Goal: Find specific page/section: Find specific page/section

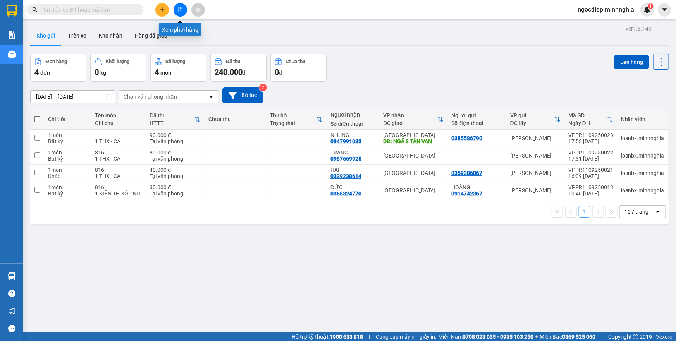
click at [183, 10] on icon "file-add" at bounding box center [179, 9] width 5 height 5
click at [180, 12] on icon "file-add" at bounding box center [180, 9] width 4 height 5
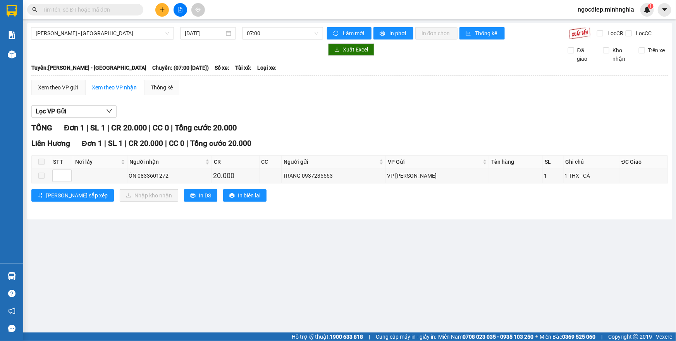
click at [148, 40] on div "Phan Rí - Sài Gòn 11/09/2025 07:00 Làm mới In phơi In đơn chọn Thống kê Lọc CR …" at bounding box center [349, 121] width 645 height 196
click at [99, 38] on span "[PERSON_NAME] - [GEOGRAPHIC_DATA]" at bounding box center [103, 34] width 134 height 12
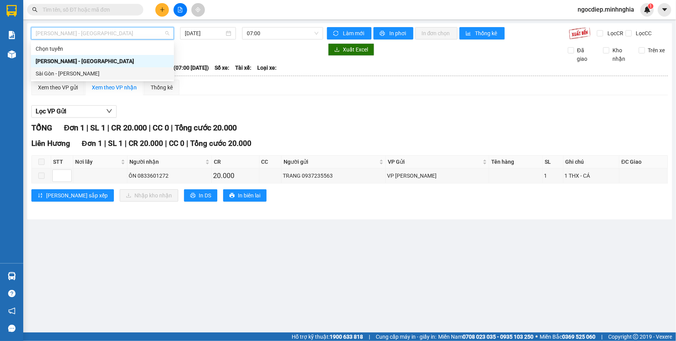
click at [107, 76] on div "Sài Gòn - Phan Rí" at bounding box center [103, 73] width 134 height 9
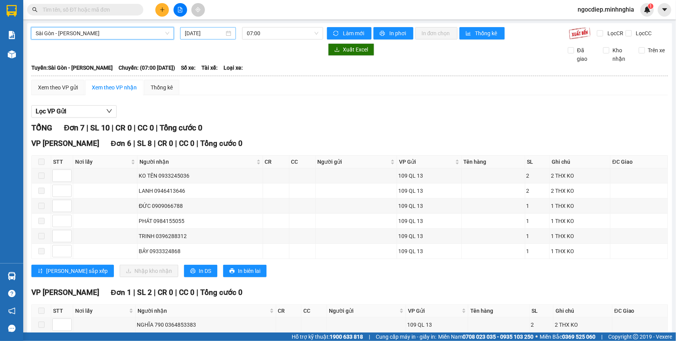
click at [212, 31] on input "[DATE]" at bounding box center [205, 33] width 40 height 9
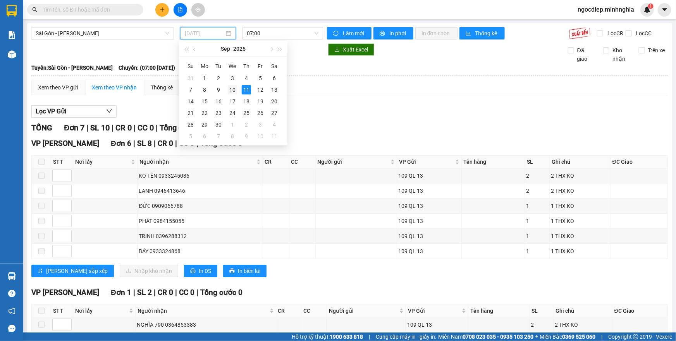
click at [229, 91] on div "10" at bounding box center [232, 89] width 9 height 9
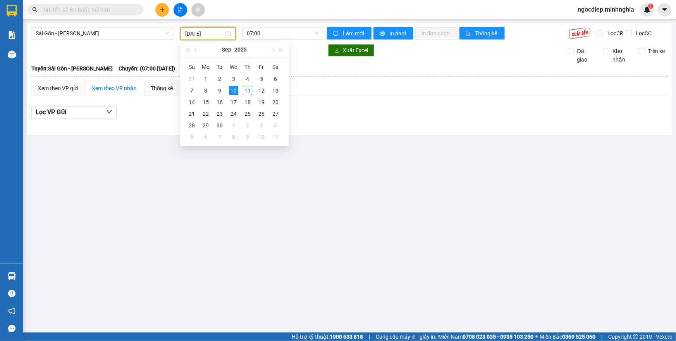
click at [190, 37] on input "10/09/2025" at bounding box center [204, 33] width 39 height 9
drag, startPoint x: 220, startPoint y: 89, endPoint x: 291, endPoint y: 29, distance: 92.7
click at [291, 29] on body "Kết quả tìm kiếm ( 0 ) Bộ lọc No Data ngocdiep.minhnghia 1 Báo cáo Báo cáo dòng…" at bounding box center [338, 170] width 676 height 341
click at [291, 37] on span "07:00" at bounding box center [283, 34] width 72 height 12
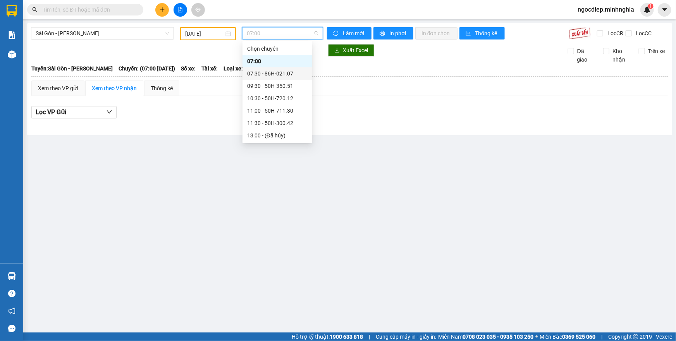
click at [266, 76] on div "07:30 - 86H-021.07" at bounding box center [277, 73] width 60 height 9
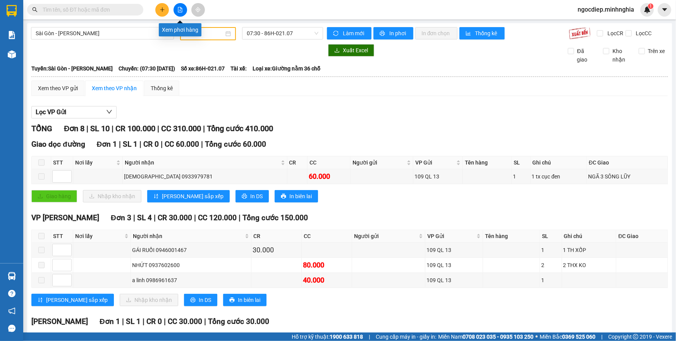
click at [174, 10] on button at bounding box center [181, 10] width 14 height 14
click at [269, 34] on span "07:30 - 86H-021.07" at bounding box center [283, 34] width 72 height 12
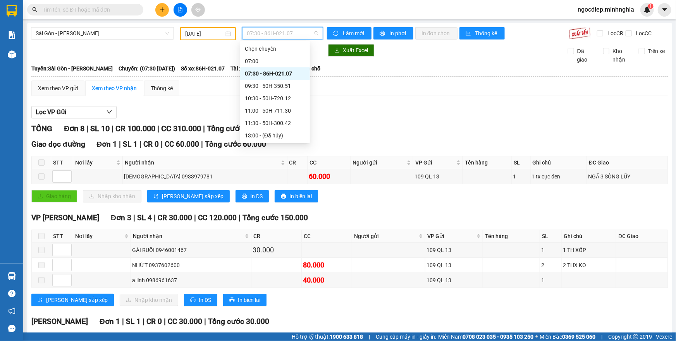
click at [272, 72] on div "07:30 - 86H-021.07" at bounding box center [275, 73] width 60 height 9
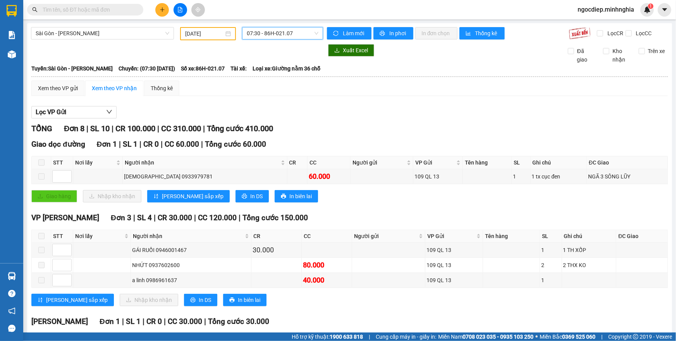
click at [131, 56] on div at bounding box center [177, 50] width 292 height 12
click at [303, 35] on span "07:30 - 86H-021.07" at bounding box center [283, 34] width 72 height 12
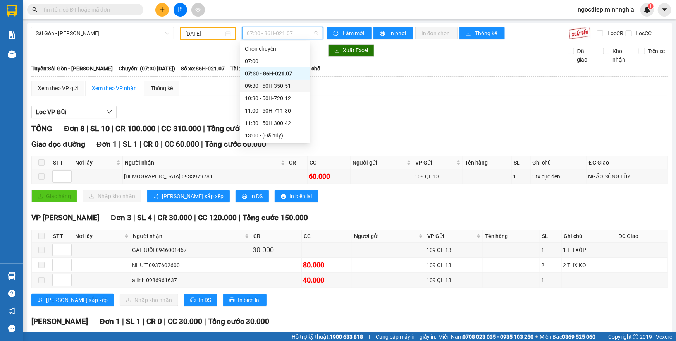
click at [277, 87] on div "09:30 - 50H-350.51" at bounding box center [275, 86] width 60 height 9
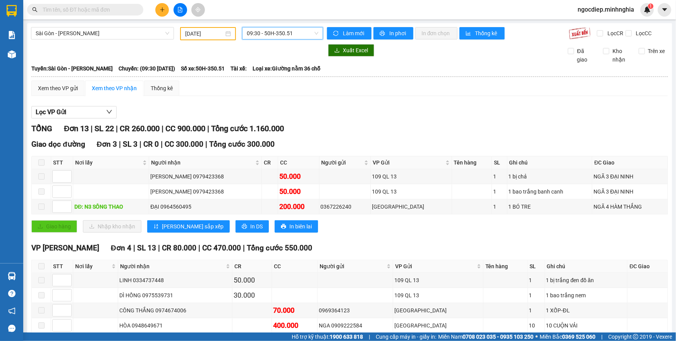
click at [298, 29] on span "09:30 - 50H-350.51" at bounding box center [283, 34] width 72 height 12
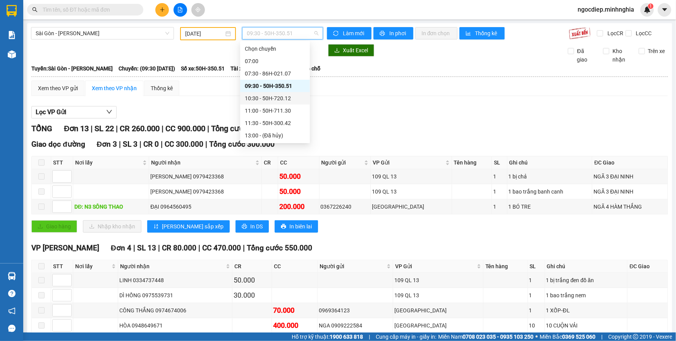
click at [298, 96] on div "10:30 - 50H-720.12" at bounding box center [275, 98] width 60 height 9
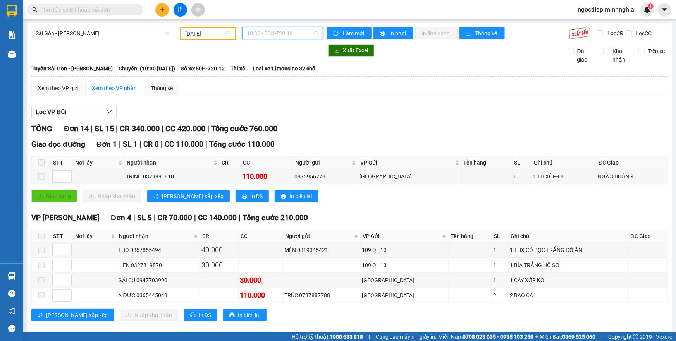
click at [307, 30] on span "10:30 - 50H-720.12" at bounding box center [283, 34] width 72 height 12
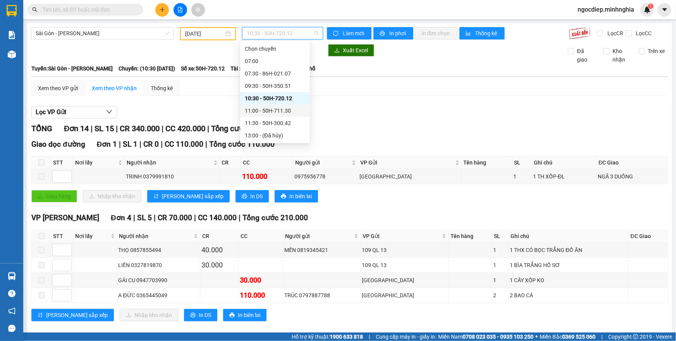
click at [293, 109] on div "11:00 - 50H-711.30" at bounding box center [275, 111] width 60 height 9
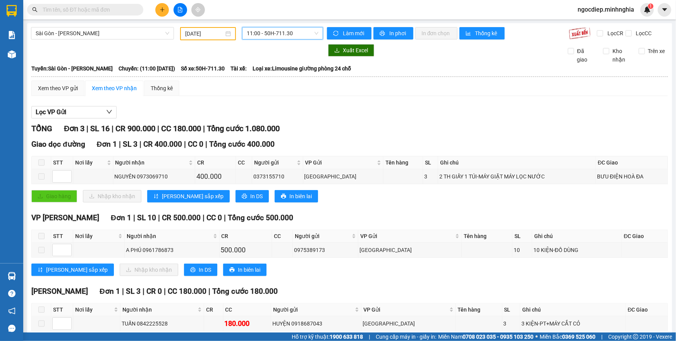
click at [294, 30] on span "11:00 - 50H-711.30" at bounding box center [283, 34] width 72 height 12
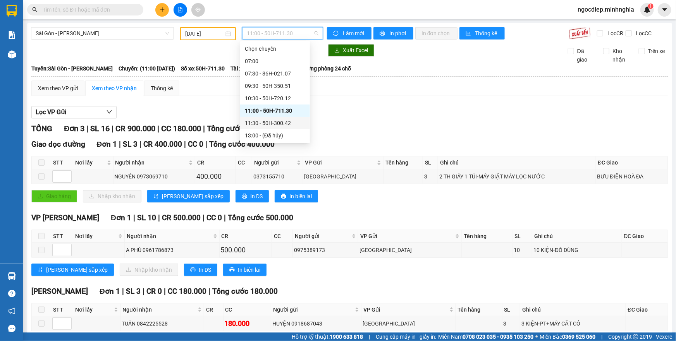
click at [274, 120] on div "11:30 - 50H-300.42" at bounding box center [275, 123] width 60 height 9
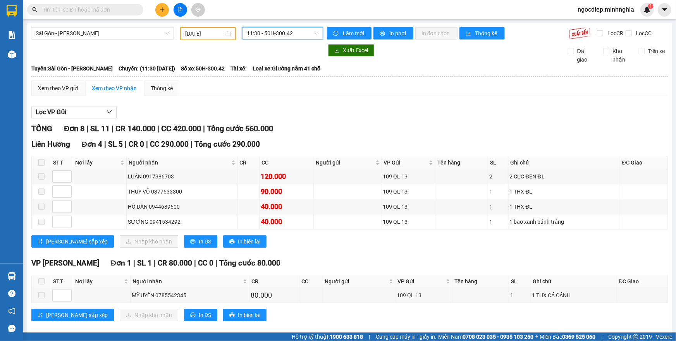
click at [272, 29] on span "11:30 - 50H-300.42" at bounding box center [283, 34] width 72 height 12
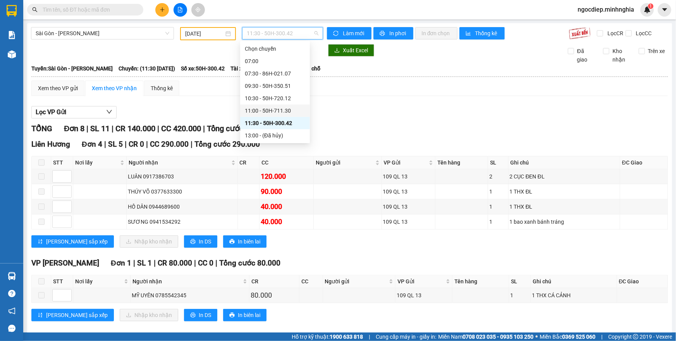
scroll to position [70, 0]
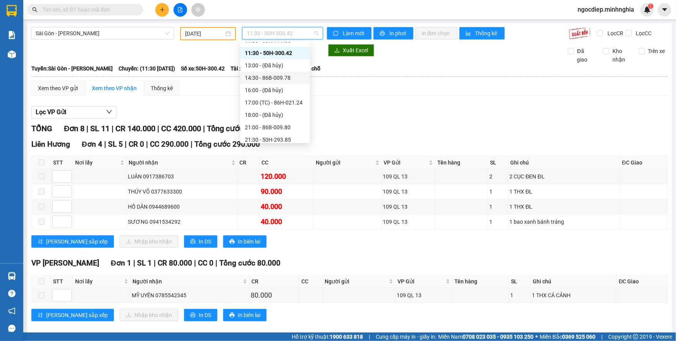
click at [282, 81] on div "14:30 - 86B-009.78" at bounding box center [275, 78] width 60 height 9
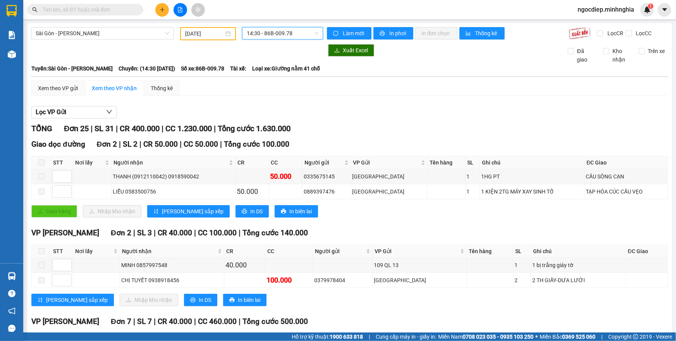
click at [304, 35] on span "14:30 - 86B-009.78" at bounding box center [283, 34] width 72 height 12
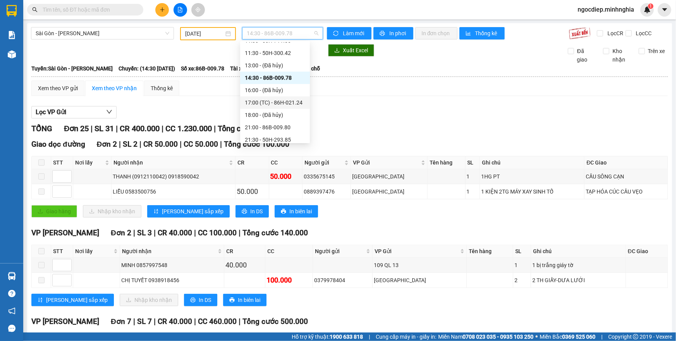
click at [285, 105] on div "17:00 (TC) - 86H-021.24" at bounding box center [275, 102] width 60 height 9
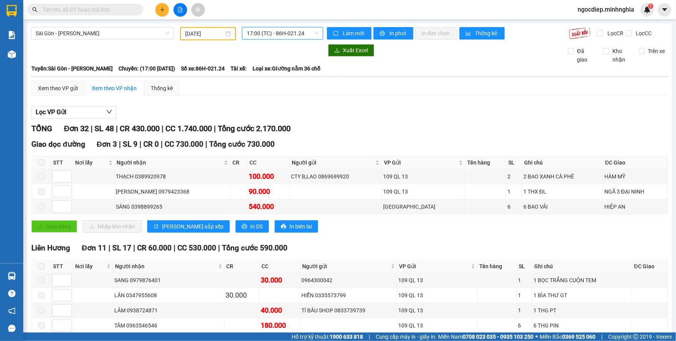
click at [282, 36] on span "17:00 (TC) - 86H-021.24" at bounding box center [283, 34] width 72 height 12
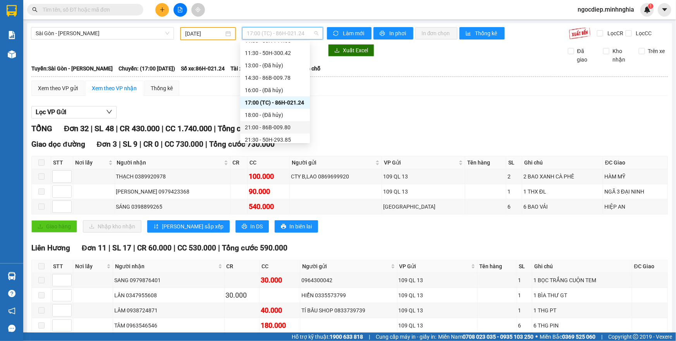
click at [285, 125] on div "21:00 - 86B-009.80" at bounding box center [275, 127] width 60 height 9
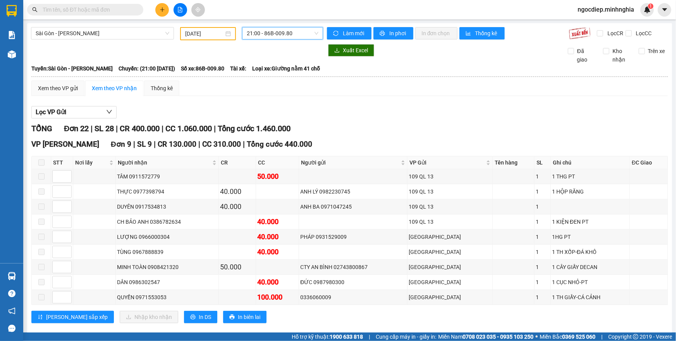
click at [296, 35] on span "21:00 - 86B-009.80" at bounding box center [283, 34] width 72 height 12
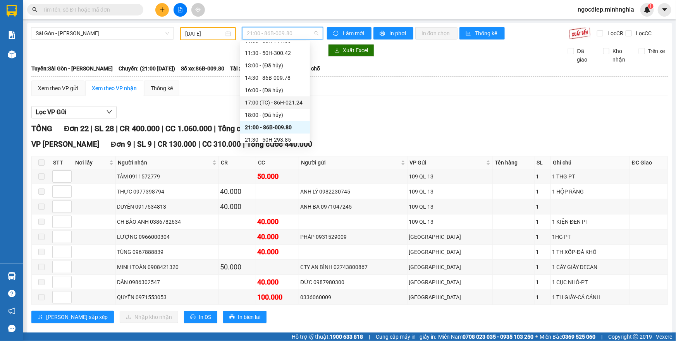
scroll to position [86, 0]
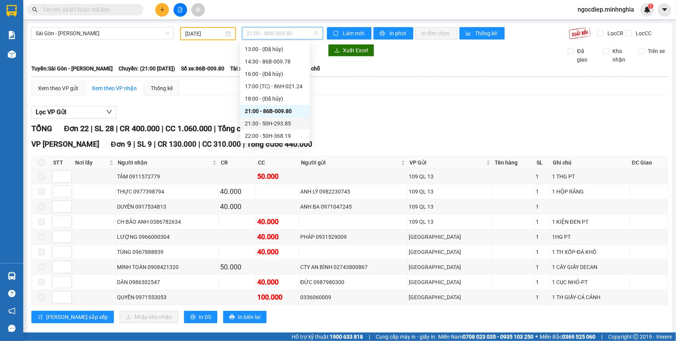
click at [280, 129] on div "21:30 - 50H-293.85" at bounding box center [275, 123] width 70 height 12
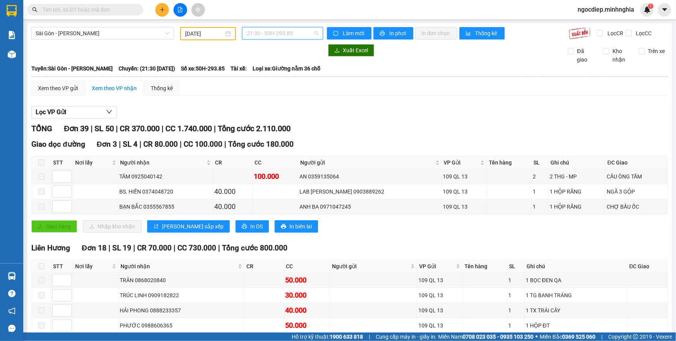
drag, startPoint x: 291, startPoint y: 32, endPoint x: 279, endPoint y: 74, distance: 43.6
click at [289, 32] on span "21:30 - 50H-293.85" at bounding box center [283, 34] width 72 height 12
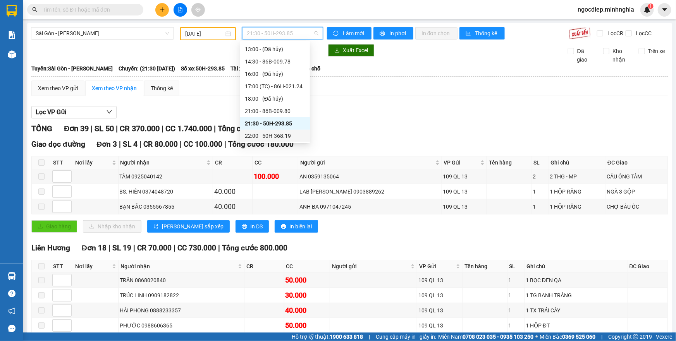
click at [252, 132] on div "22:00 - 50H-368.19" at bounding box center [275, 136] width 60 height 9
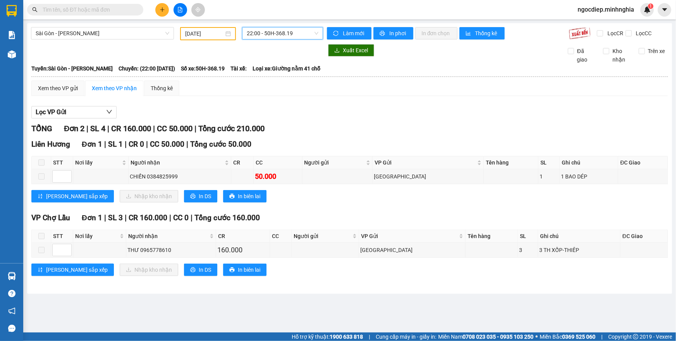
click at [203, 36] on input "10/09/2025" at bounding box center [204, 33] width 39 height 9
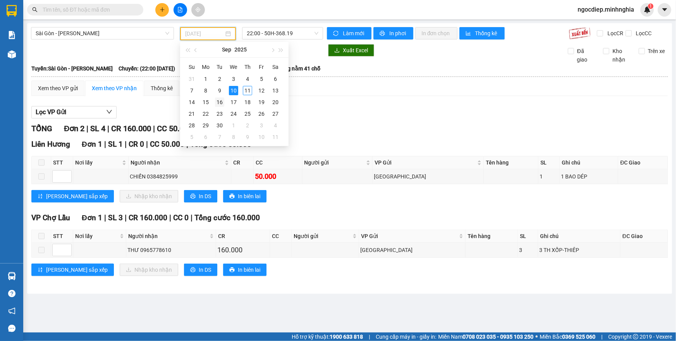
click at [221, 98] on div "16" at bounding box center [219, 102] width 9 height 9
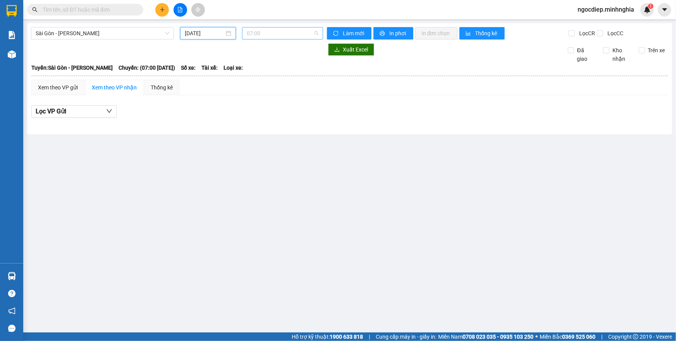
click at [279, 37] on span "07:00" at bounding box center [283, 34] width 72 height 12
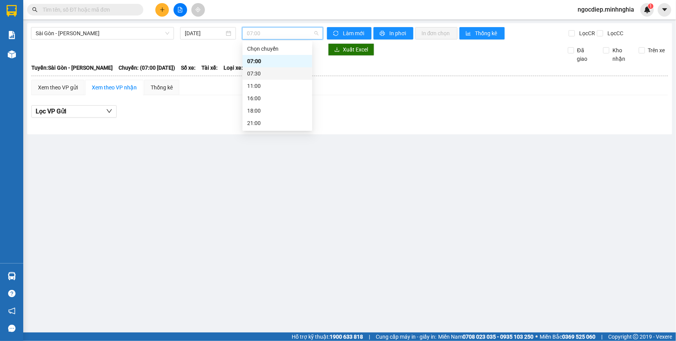
click at [263, 74] on div "07:30" at bounding box center [277, 73] width 60 height 9
click at [215, 35] on input "16/09/2025" at bounding box center [205, 33] width 40 height 9
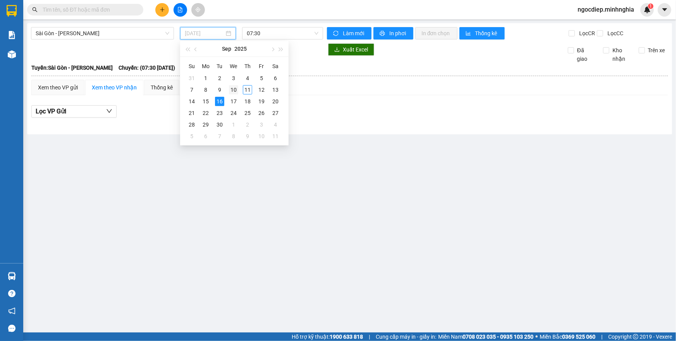
click at [235, 89] on div "10" at bounding box center [233, 89] width 9 height 9
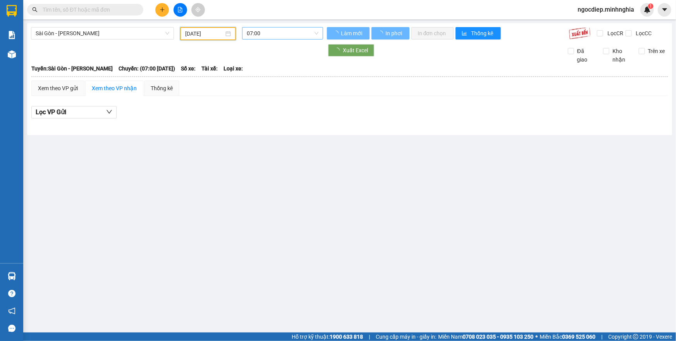
click at [277, 37] on span "07:00" at bounding box center [283, 34] width 72 height 12
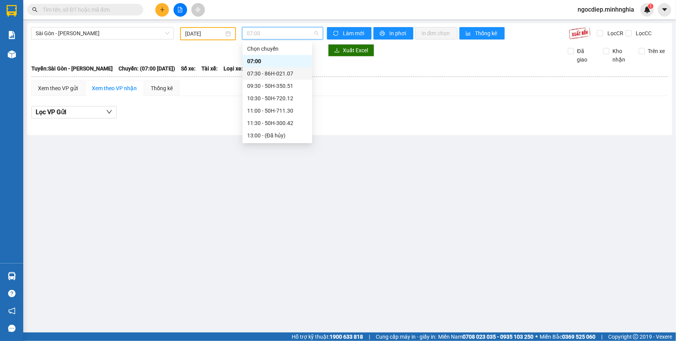
click at [269, 71] on div "07:30 - 86H-021.07" at bounding box center [277, 73] width 60 height 9
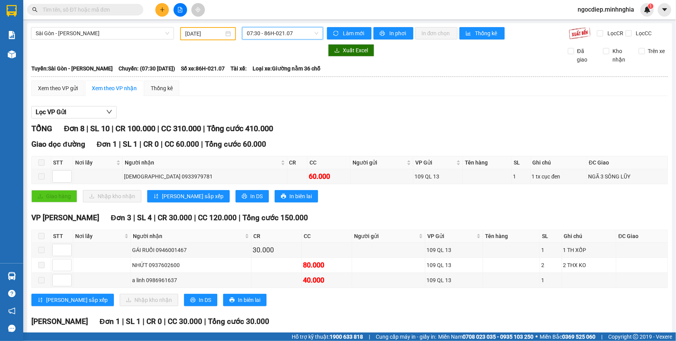
click at [259, 38] on span "07:30 - 86H-021.07" at bounding box center [283, 34] width 72 height 12
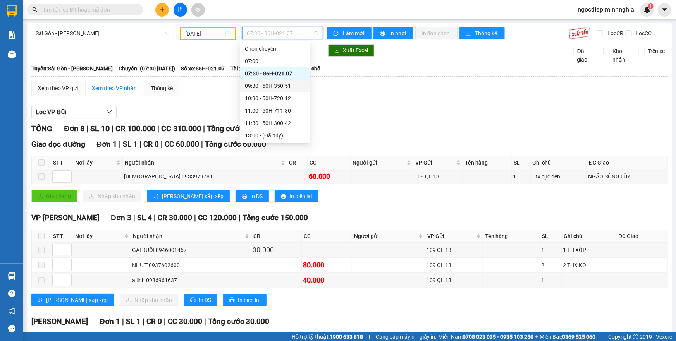
click at [285, 85] on div "09:30 - 50H-350.51" at bounding box center [275, 86] width 60 height 9
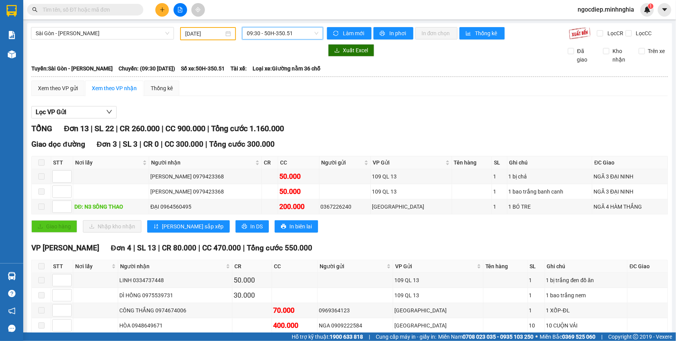
click at [305, 39] on span "09:30 - 50H-350.51" at bounding box center [283, 34] width 72 height 12
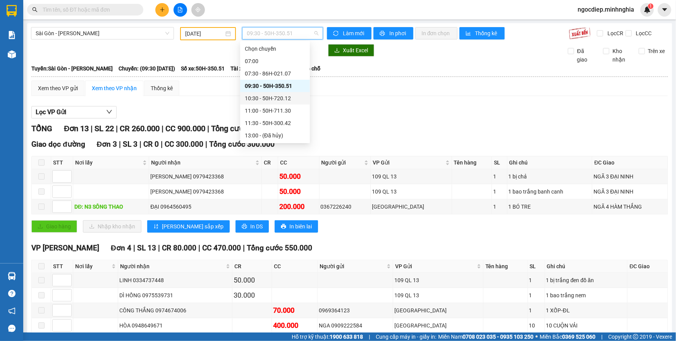
click at [288, 96] on div "10:30 - 50H-720.12" at bounding box center [275, 98] width 60 height 9
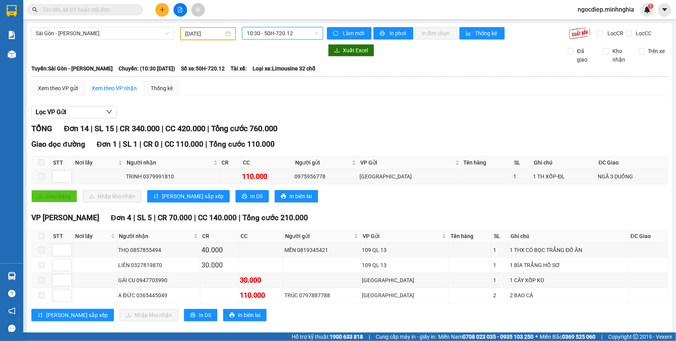
click at [318, 36] on div "10:30 - 50H-720.12" at bounding box center [282, 33] width 81 height 12
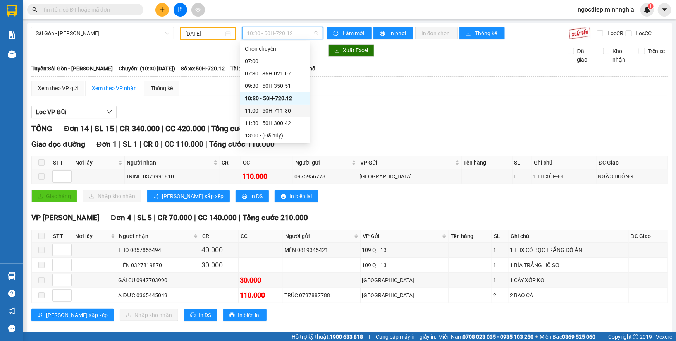
click at [291, 114] on div "11:00 - 50H-711.30" at bounding box center [275, 111] width 60 height 9
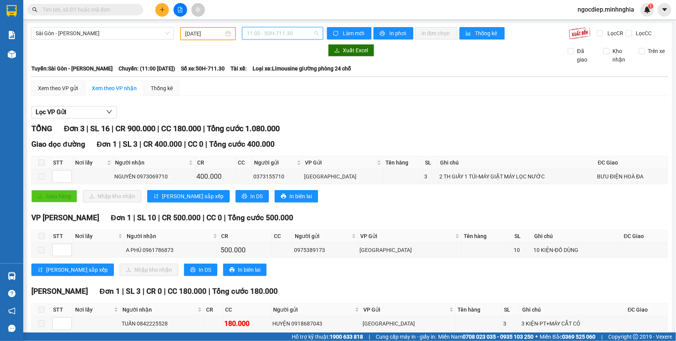
click at [253, 30] on span "11:00 - 50H-711.30" at bounding box center [283, 34] width 72 height 12
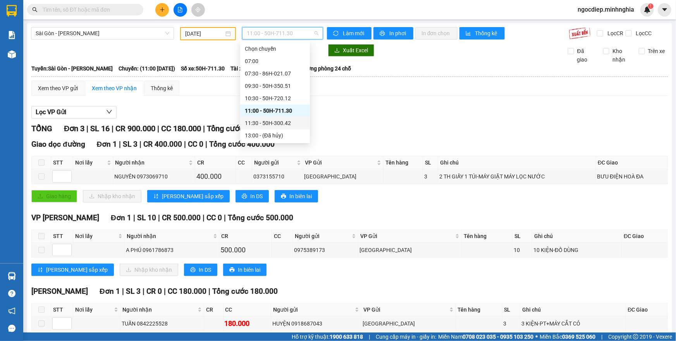
click at [294, 123] on div "11:30 - 50H-300.42" at bounding box center [275, 123] width 60 height 9
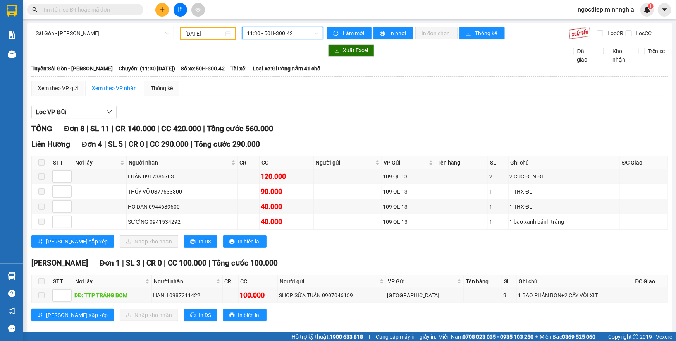
click at [288, 31] on span "11:30 - 50H-300.42" at bounding box center [283, 34] width 72 height 12
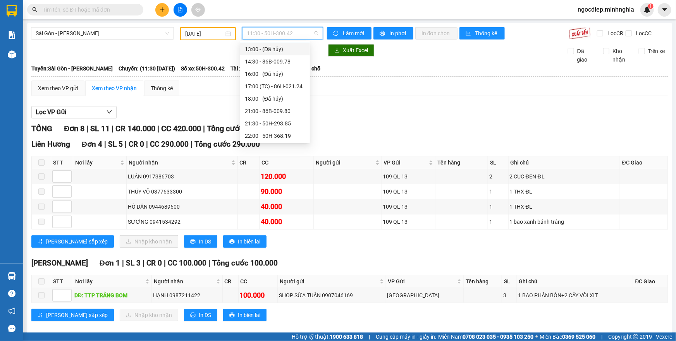
scroll to position [16, 0]
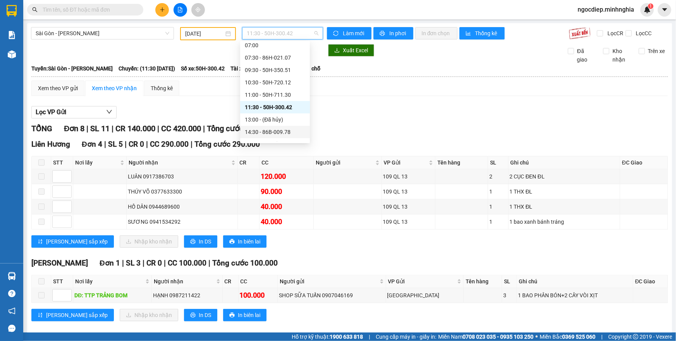
click at [277, 128] on div "14:30 - 86B-009.78" at bounding box center [275, 132] width 60 height 9
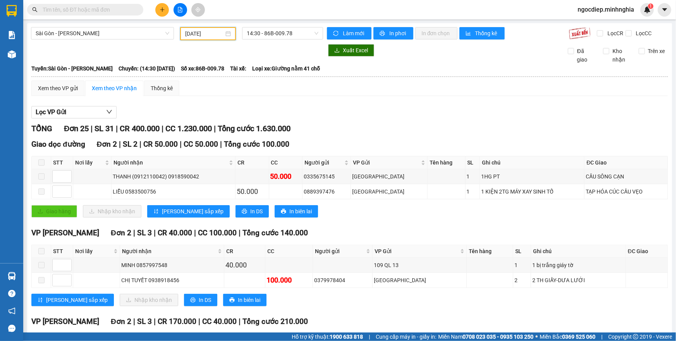
click at [209, 34] on input "10/09/2025" at bounding box center [204, 33] width 39 height 9
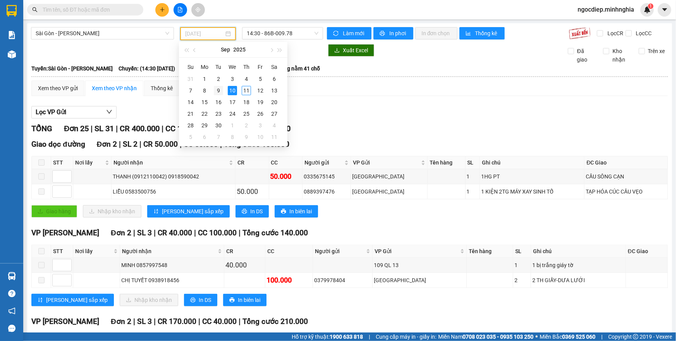
click at [222, 93] on div "9" at bounding box center [218, 90] width 9 height 9
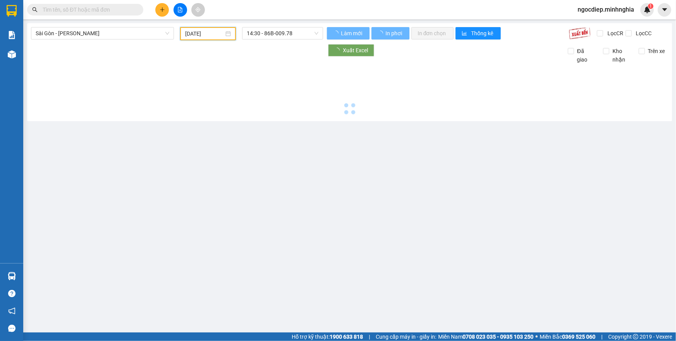
type input "09/09/2025"
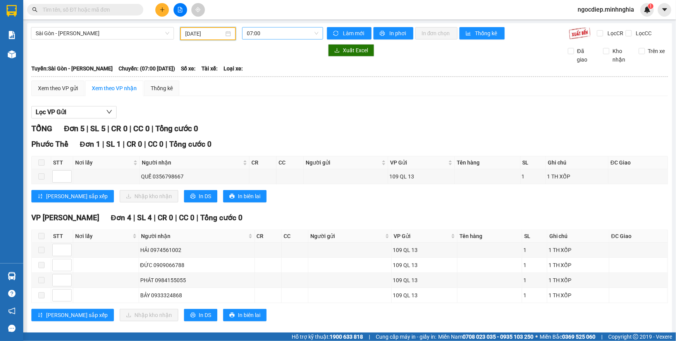
click at [272, 36] on span "07:00" at bounding box center [283, 34] width 72 height 12
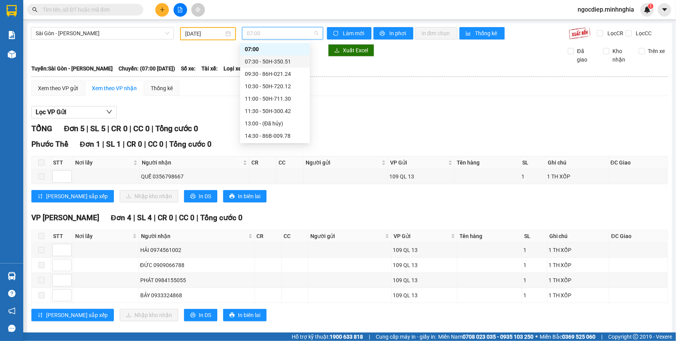
click at [286, 61] on div "07:30 - 50H-350.51" at bounding box center [275, 61] width 60 height 9
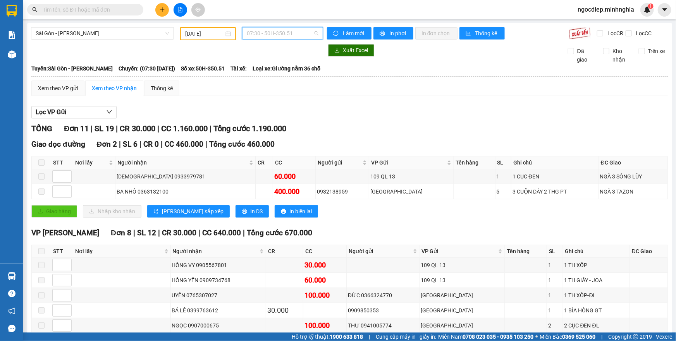
click at [272, 29] on span "07:30 - 50H-350.51" at bounding box center [283, 34] width 72 height 12
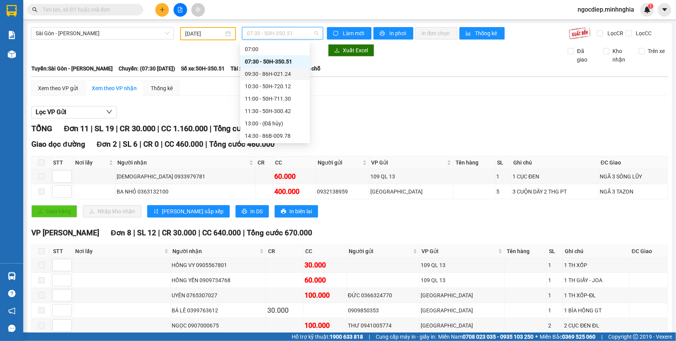
click at [271, 78] on div "09:30 - 86H-021.24" at bounding box center [275, 74] width 70 height 12
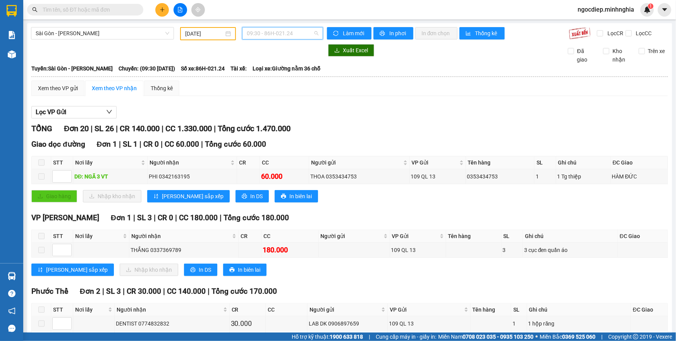
click at [254, 35] on span "09:30 - 86H-021.24" at bounding box center [283, 34] width 72 height 12
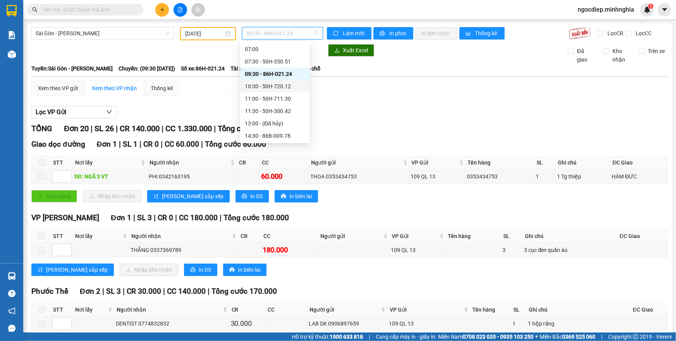
click at [261, 82] on div "10:30 - 50H-720.12" at bounding box center [275, 86] width 60 height 9
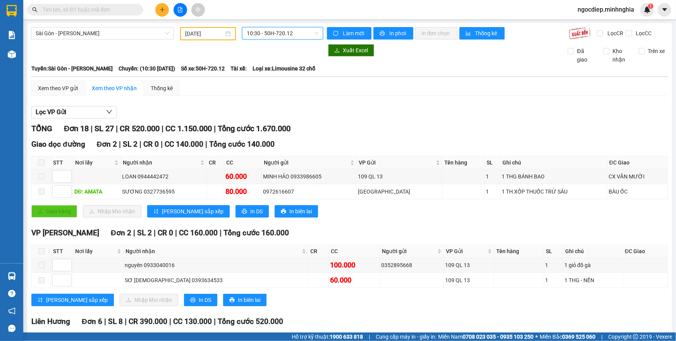
click at [302, 32] on span "10:30 - 50H-720.12" at bounding box center [283, 34] width 72 height 12
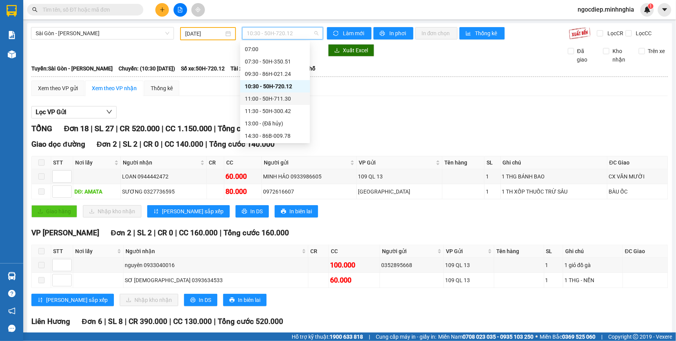
click at [286, 99] on div "11:00 - 50H-711.30" at bounding box center [275, 99] width 60 height 9
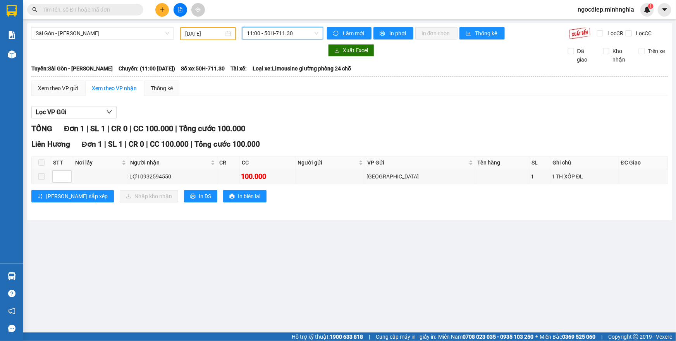
click at [312, 35] on span "11:00 - 50H-711.30" at bounding box center [283, 34] width 72 height 12
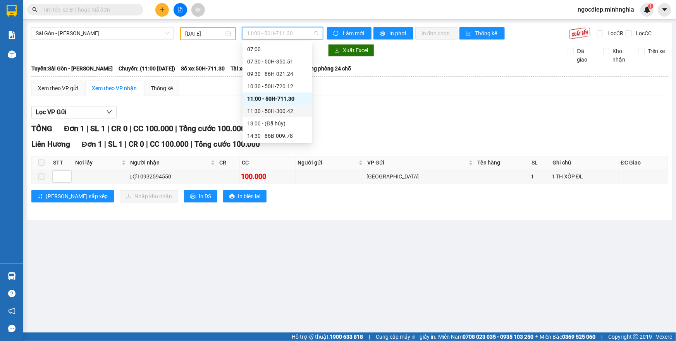
click at [293, 107] on div "11:30 - 50H-300.42" at bounding box center [277, 111] width 60 height 9
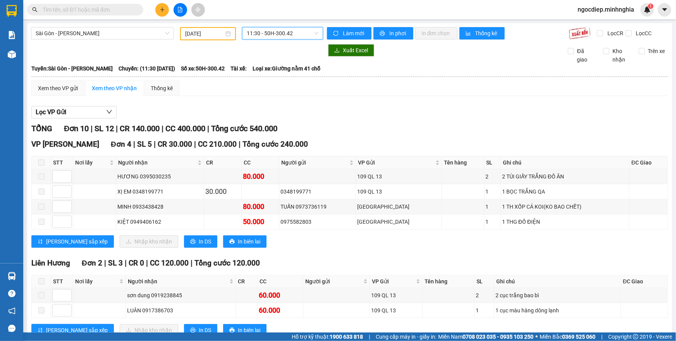
click at [306, 35] on span "11:30 - 50H-300.42" at bounding box center [283, 34] width 72 height 12
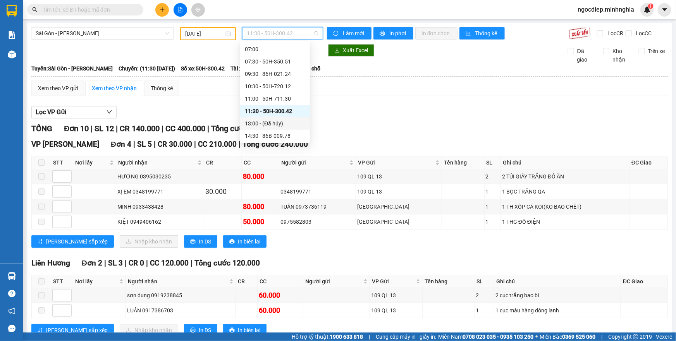
scroll to position [47, 0]
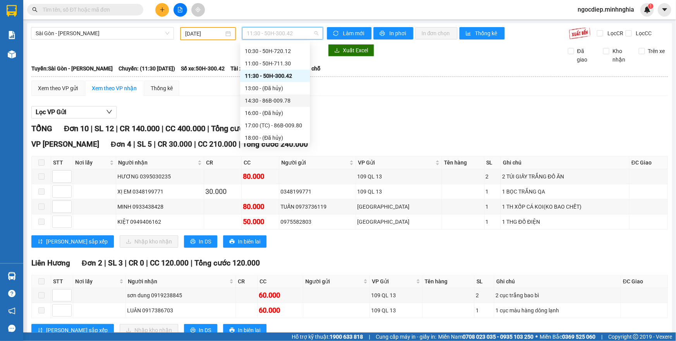
click at [280, 105] on div "14:30 - 86B-009.78" at bounding box center [275, 101] width 70 height 12
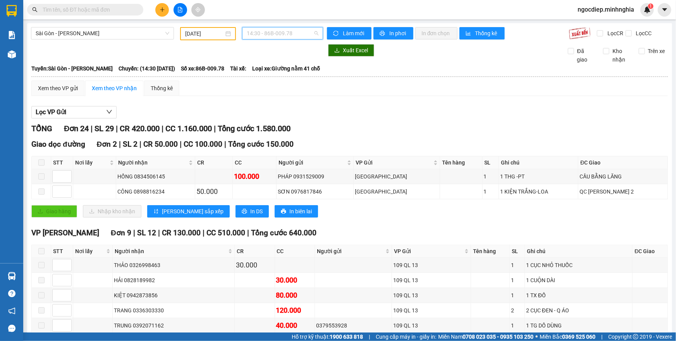
click at [277, 33] on span "14:30 - 86B-009.78" at bounding box center [283, 34] width 72 height 12
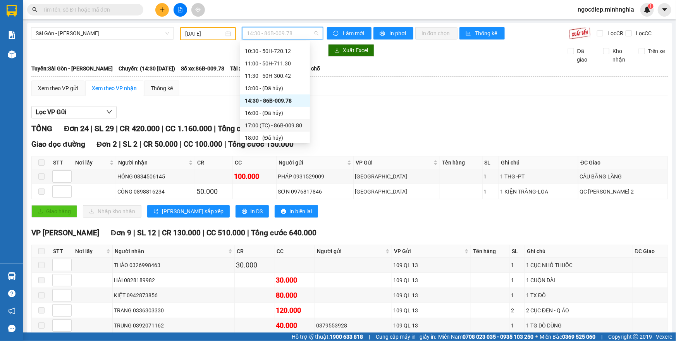
click at [277, 124] on div "17:00 (TC) - 86B-009.80" at bounding box center [275, 125] width 60 height 9
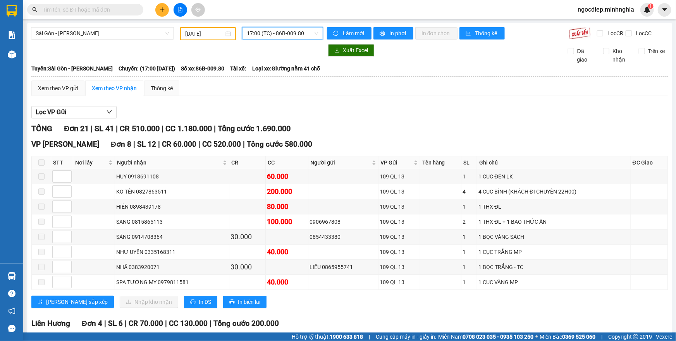
click at [286, 36] on span "17:00 (TC) - 86B-009.80" at bounding box center [283, 34] width 72 height 12
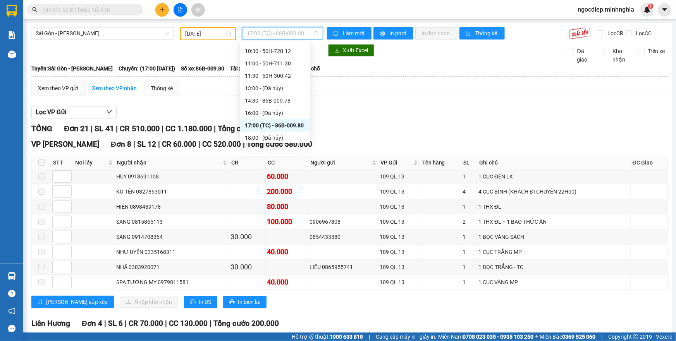
scroll to position [86, 0]
click at [286, 114] on div "21:00 - 50H-368.19" at bounding box center [275, 111] width 60 height 9
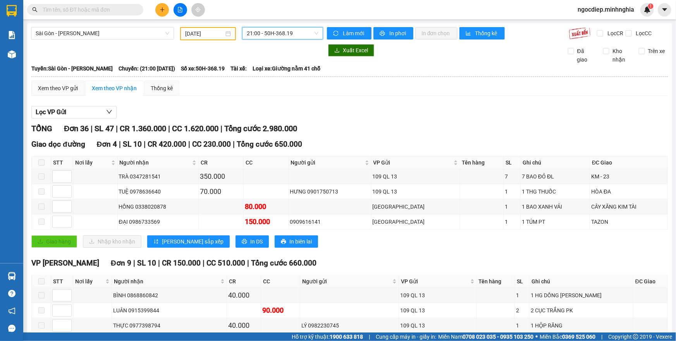
click at [291, 38] on span "21:00 - 50H-368.19" at bounding box center [283, 34] width 72 height 12
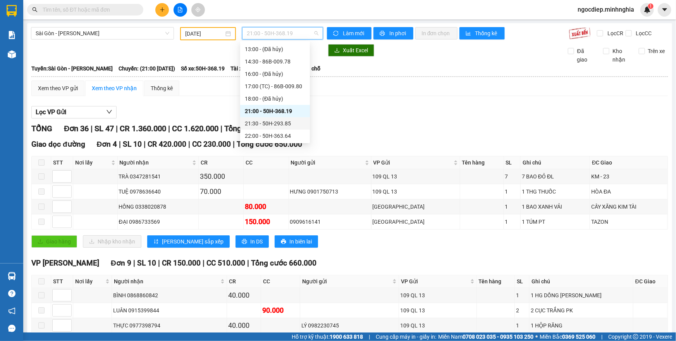
click at [289, 121] on div "21:30 - 50H-293.85" at bounding box center [275, 123] width 60 height 9
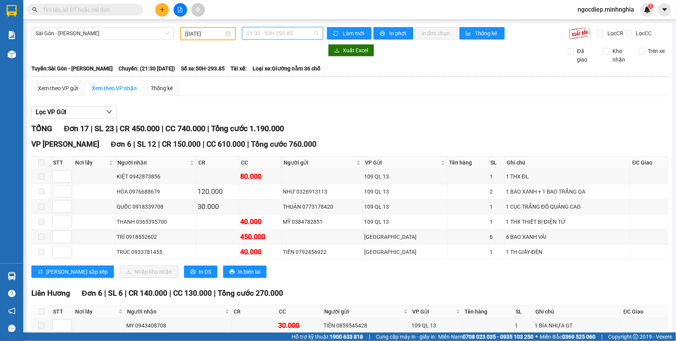
click at [295, 33] on span "21:30 - 50H-293.85" at bounding box center [283, 34] width 72 height 12
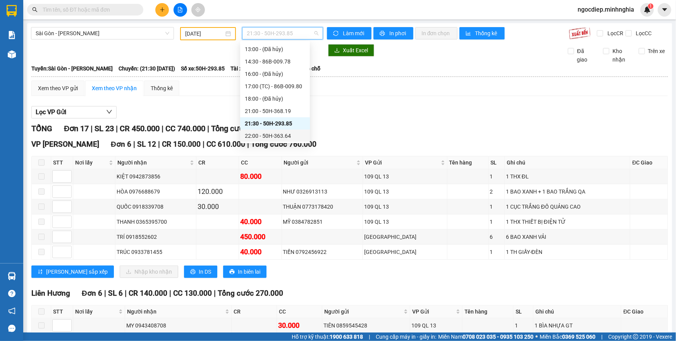
click at [287, 131] on div "22:00 - 50H-363.64" at bounding box center [275, 136] width 70 height 12
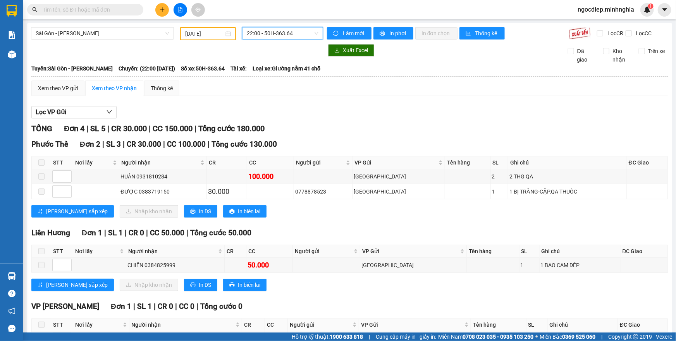
click at [303, 34] on span "22:00 - 50H-363.64" at bounding box center [283, 34] width 72 height 12
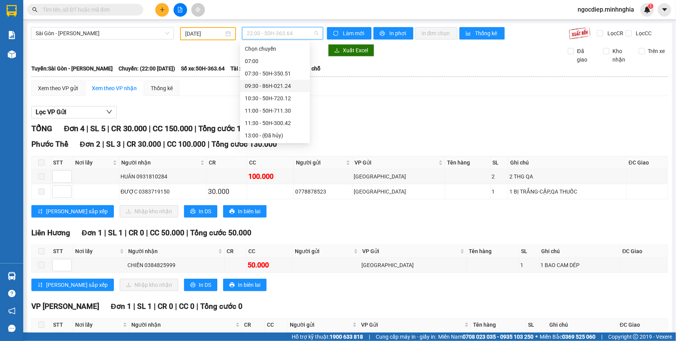
click at [277, 89] on div "09:30 - 86H-021.24" at bounding box center [275, 86] width 60 height 9
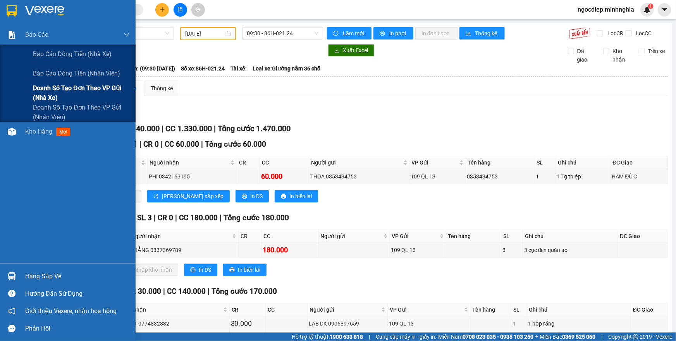
click at [47, 93] on span "Doanh số tạo đơn theo VP gửi (nhà xe)" at bounding box center [81, 92] width 97 height 19
